Goal: Information Seeking & Learning: Learn about a topic

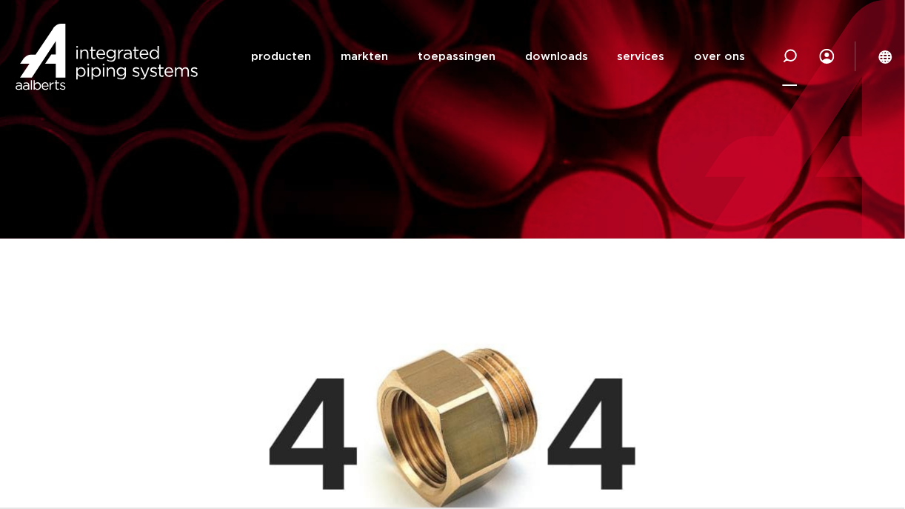
click at [787, 59] on icon at bounding box center [790, 56] width 18 height 18
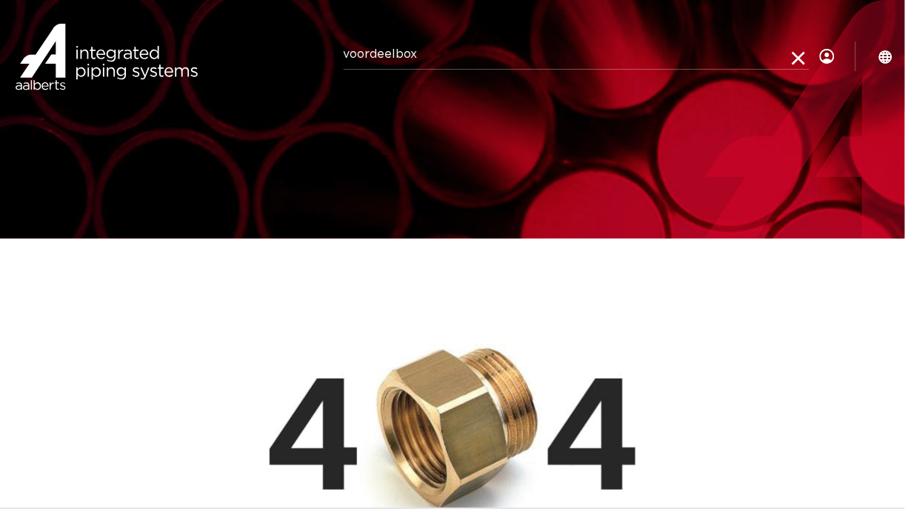
type input "voordeelbox"
click button "Zoeken" at bounding box center [0, 0] width 0 height 0
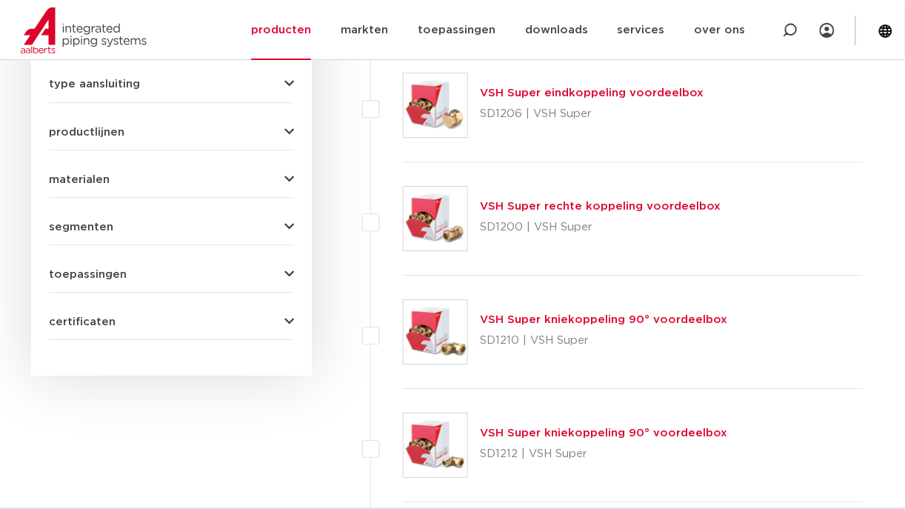
scroll to position [876, 0]
click at [493, 317] on link "VSH Super kniekoppeling 90° voordeelbox" at bounding box center [603, 319] width 247 height 11
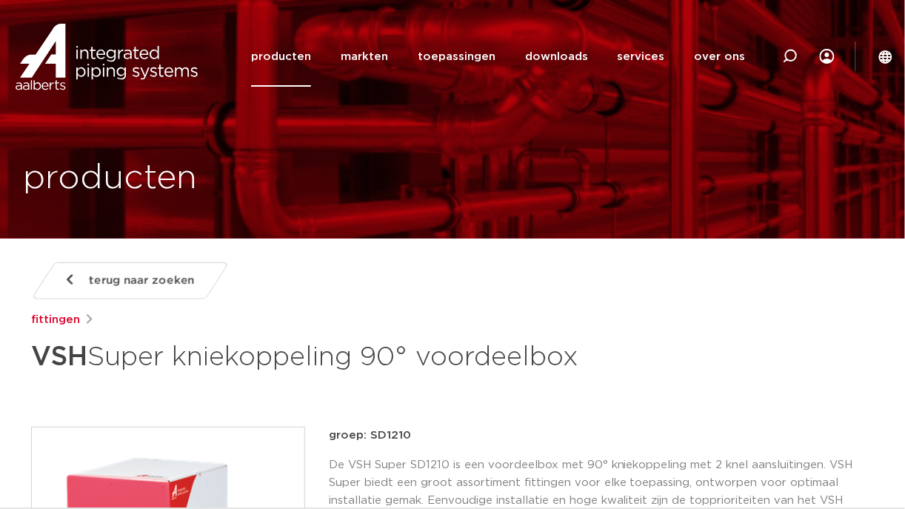
click at [111, 273] on span "terug naar zoeken" at bounding box center [142, 281] width 106 height 24
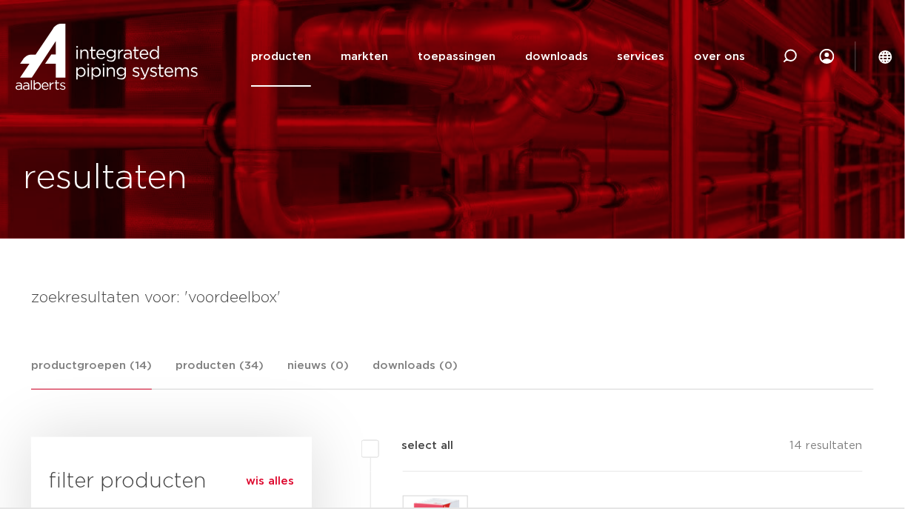
click at [435, 130] on div "resultaten" at bounding box center [452, 119] width 881 height 238
